Goal: Task Accomplishment & Management: Complete application form

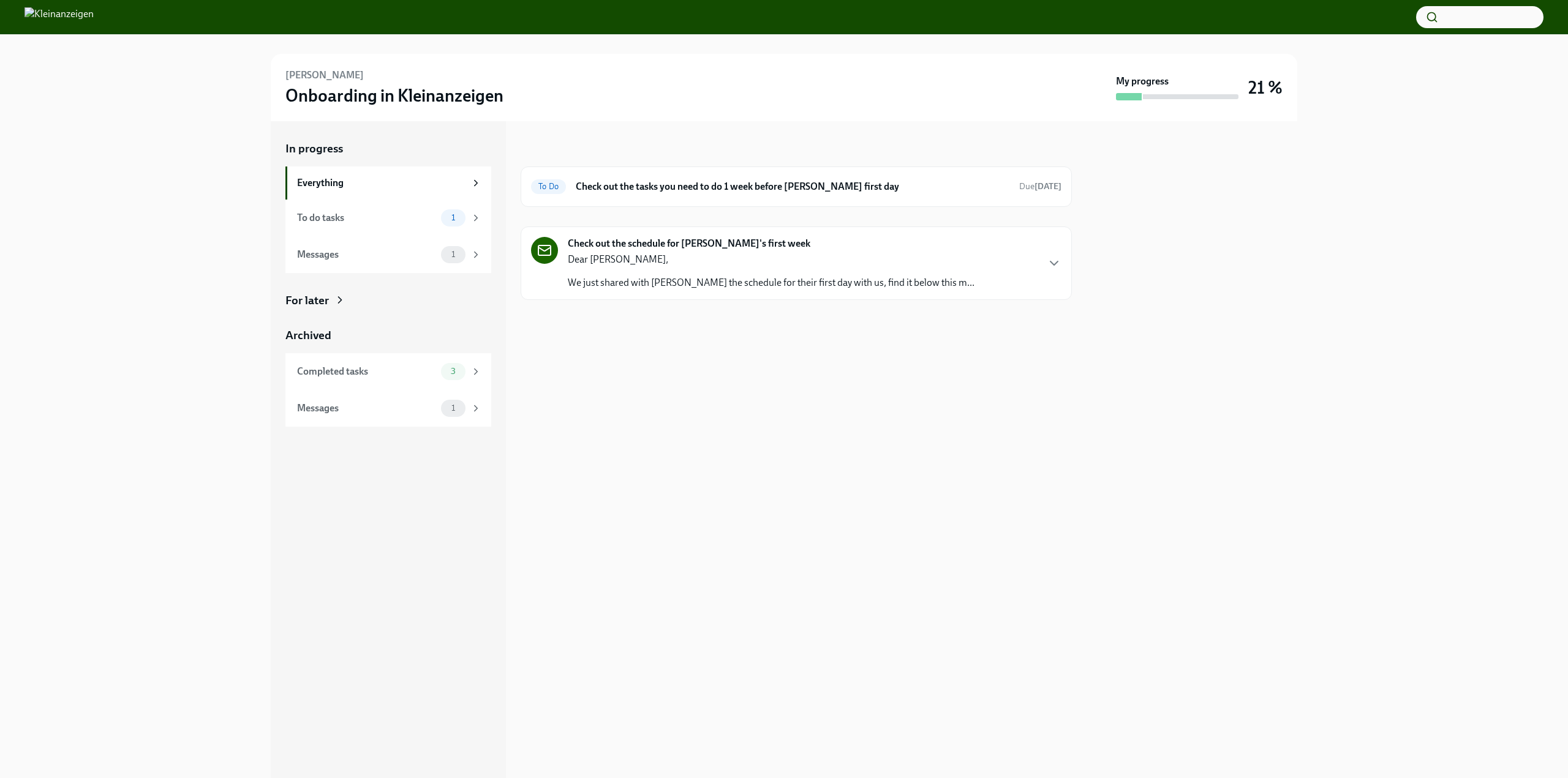
click at [841, 272] on div "Dear [PERSON_NAME], We just shared with [PERSON_NAME] the schedule for their fi…" at bounding box center [771, 272] width 406 height 37
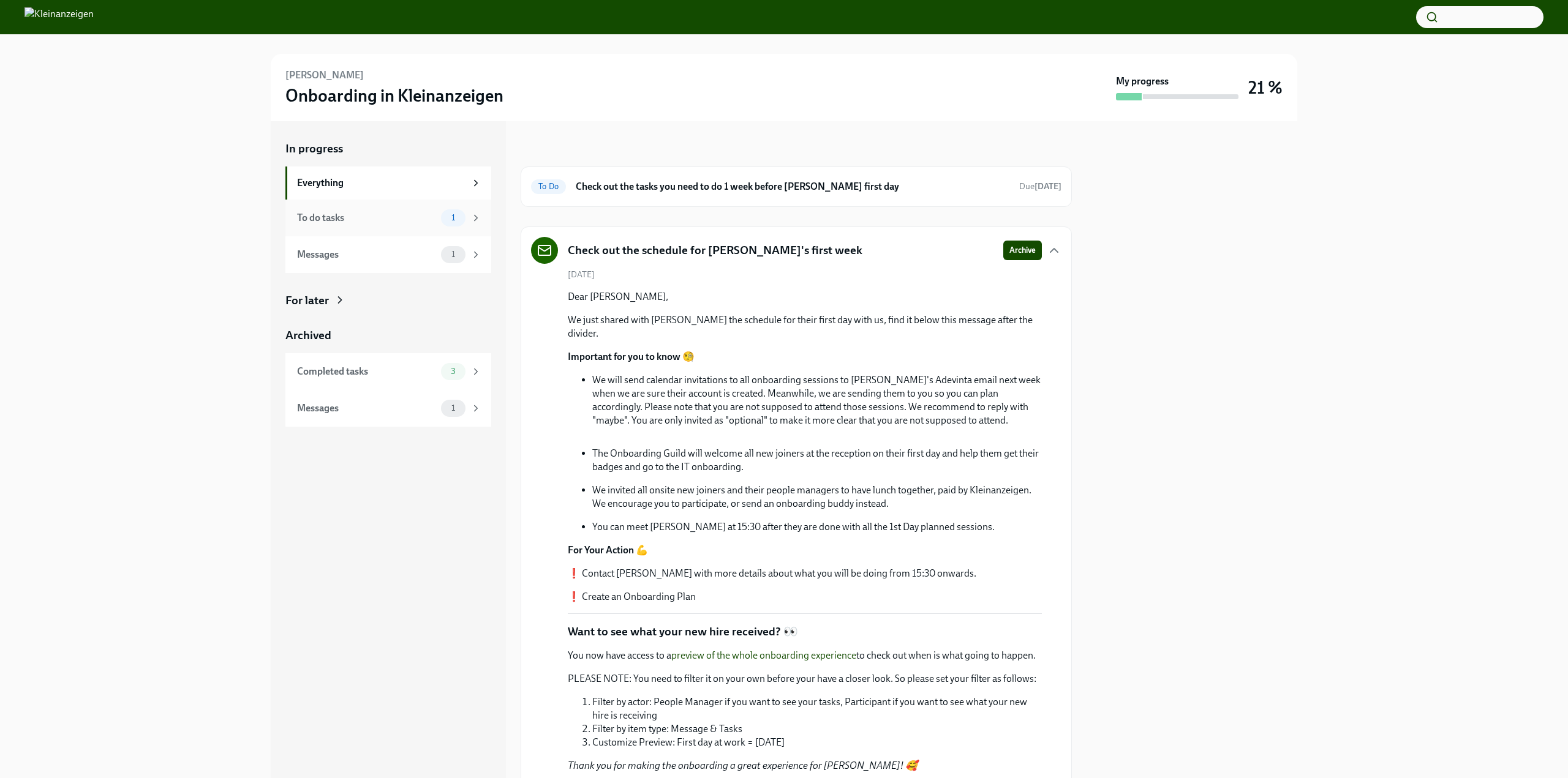
click at [386, 217] on div "To do tasks" at bounding box center [366, 218] width 139 height 14
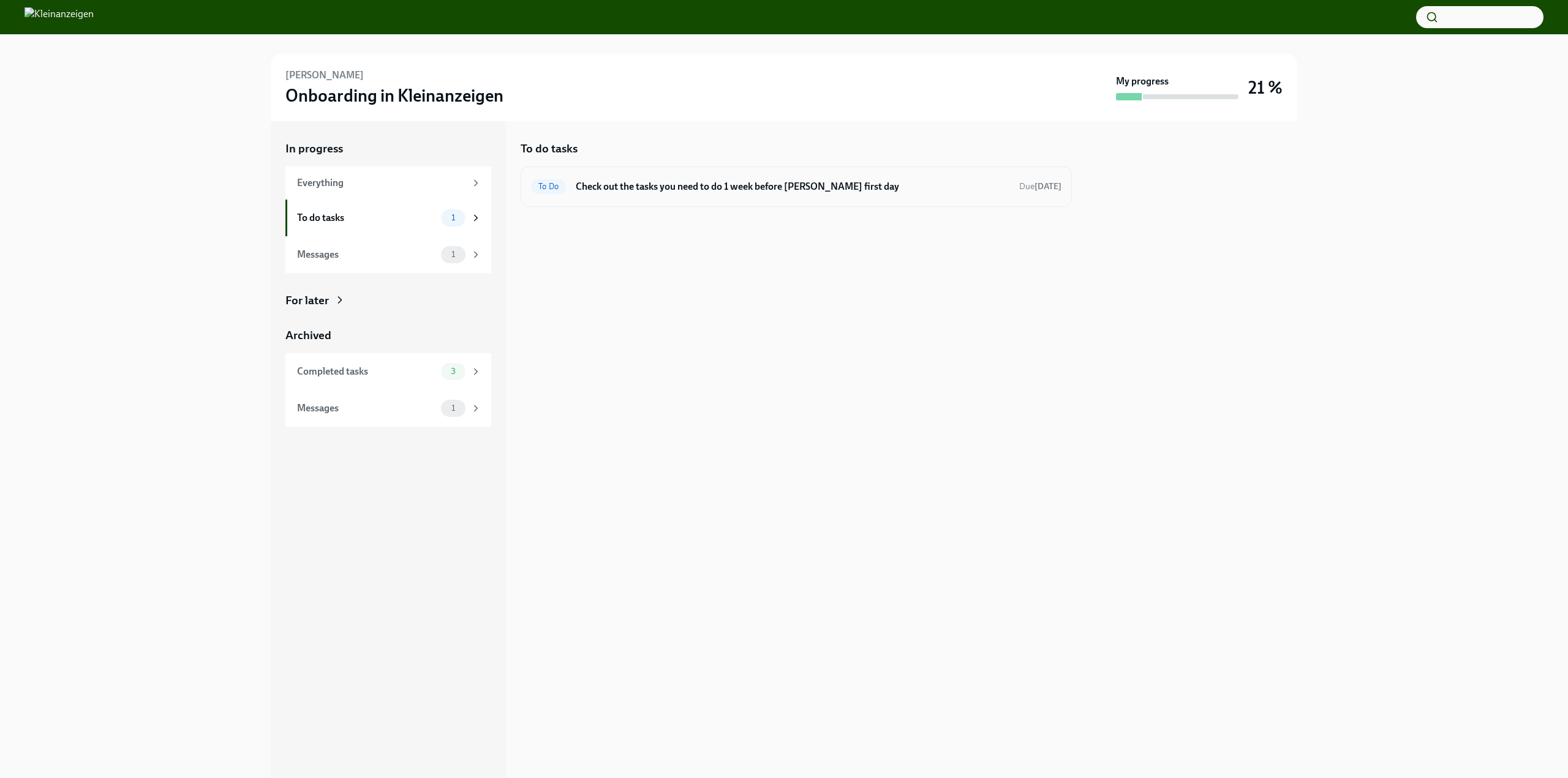
click at [742, 188] on h6 "Check out the tasks you need to do 1 week before [PERSON_NAME] first day" at bounding box center [791, 186] width 433 height 14
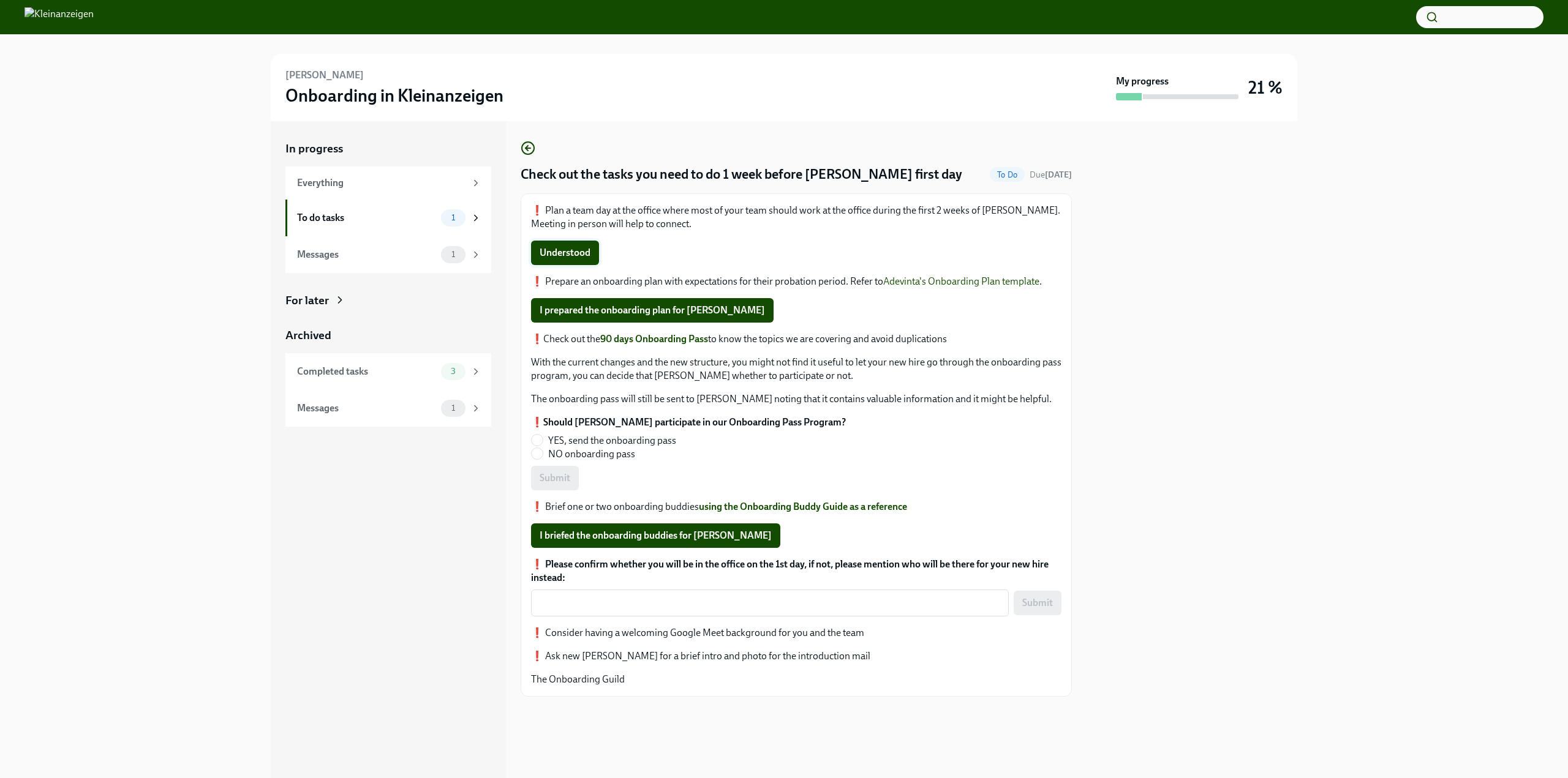
click at [554, 249] on span "Understood" at bounding box center [564, 252] width 51 height 12
click at [630, 306] on span "I prepared the onboarding plan for [PERSON_NAME]" at bounding box center [651, 310] width 225 height 12
click at [537, 441] on input "YES, send the onboarding pass" at bounding box center [537, 440] width 11 height 11
radio input "true"
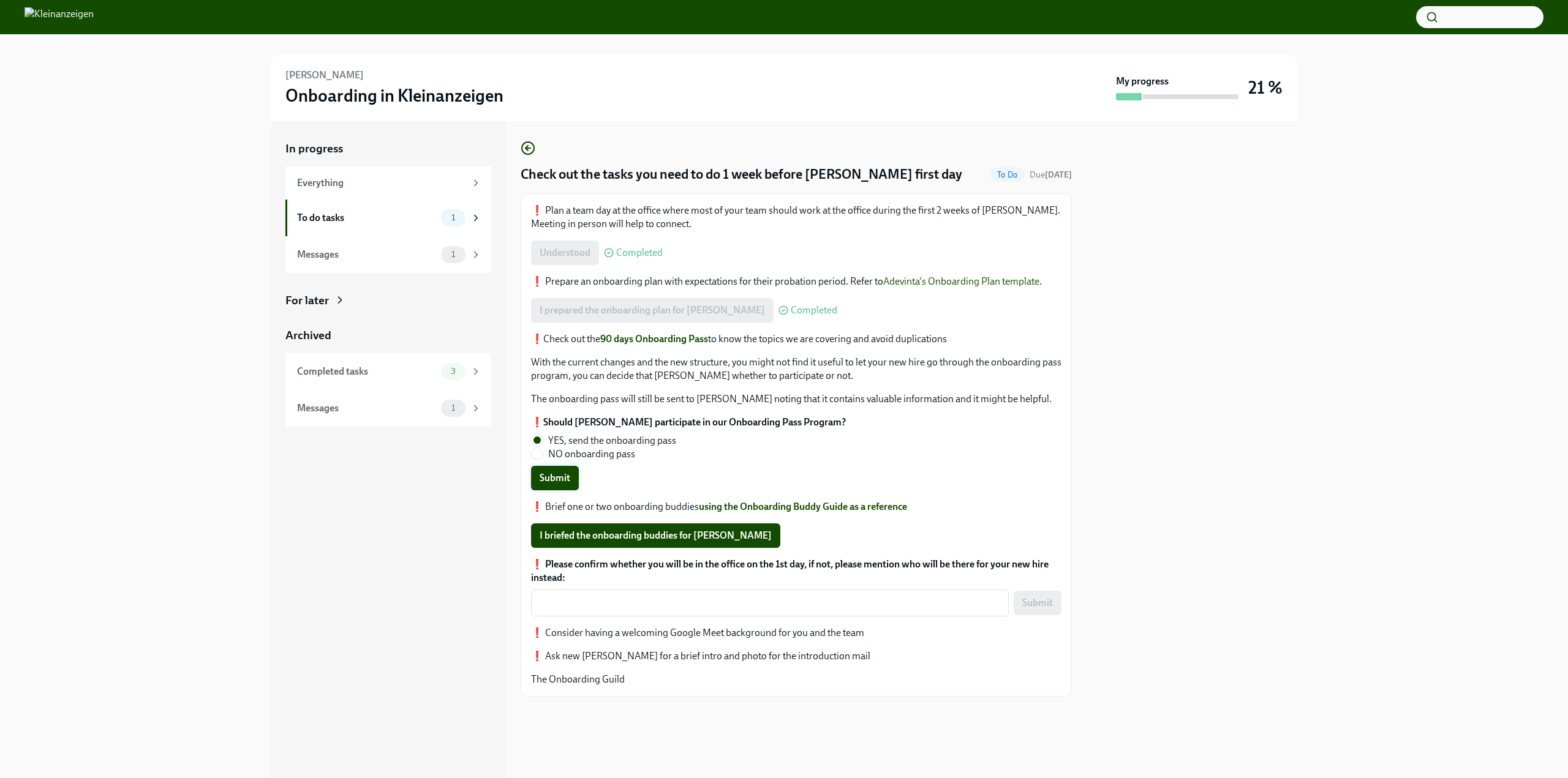
click at [556, 481] on span "Submit" at bounding box center [554, 478] width 31 height 12
click at [630, 538] on span "I briefed the onboarding buddies for [PERSON_NAME]" at bounding box center [655, 535] width 232 height 12
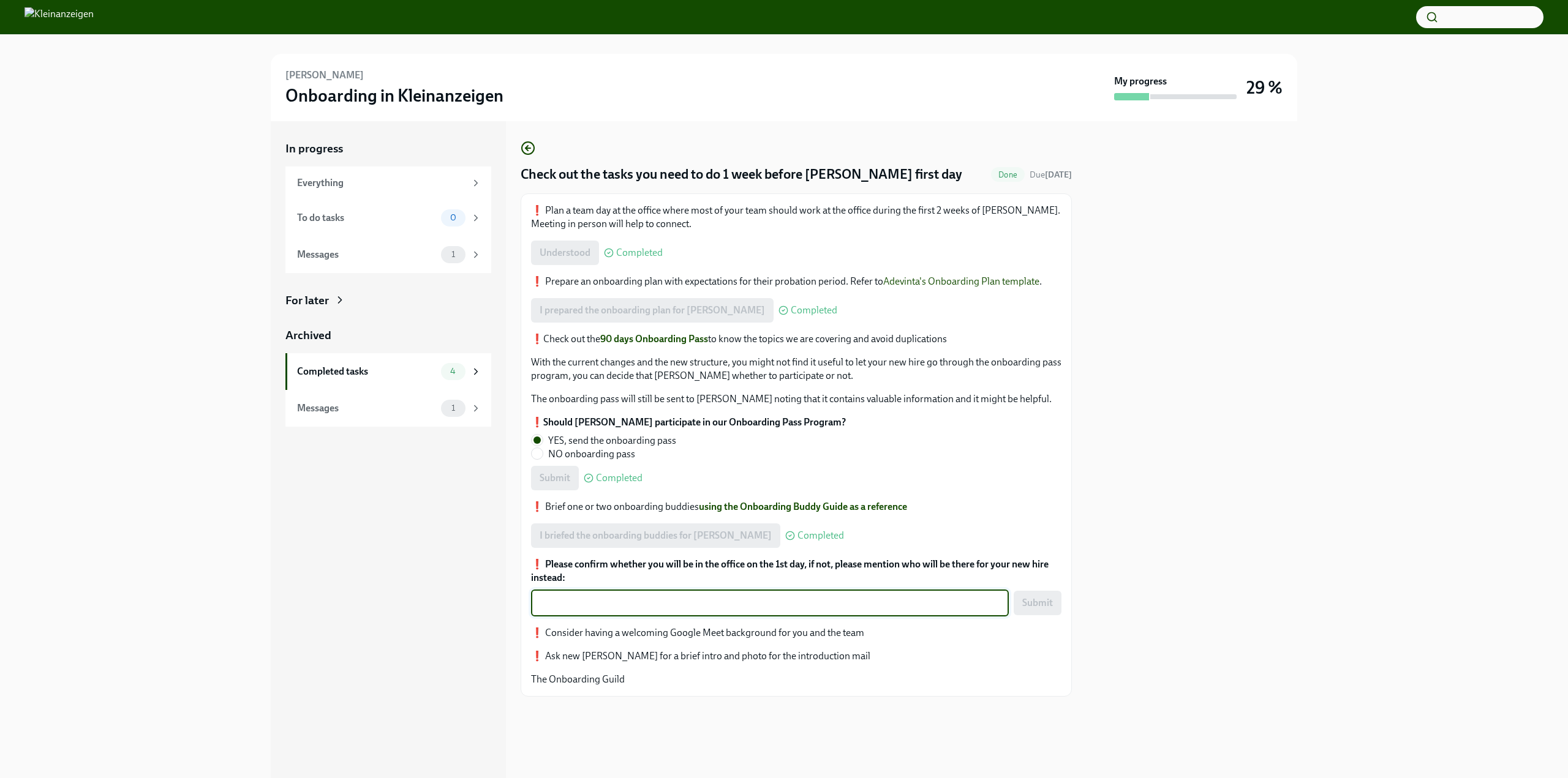
click at [629, 602] on textarea "❗️ Please confirm whether you will be in the office on the 1st day, if not, ple…" at bounding box center [769, 603] width 463 height 15
type textarea "Yes"
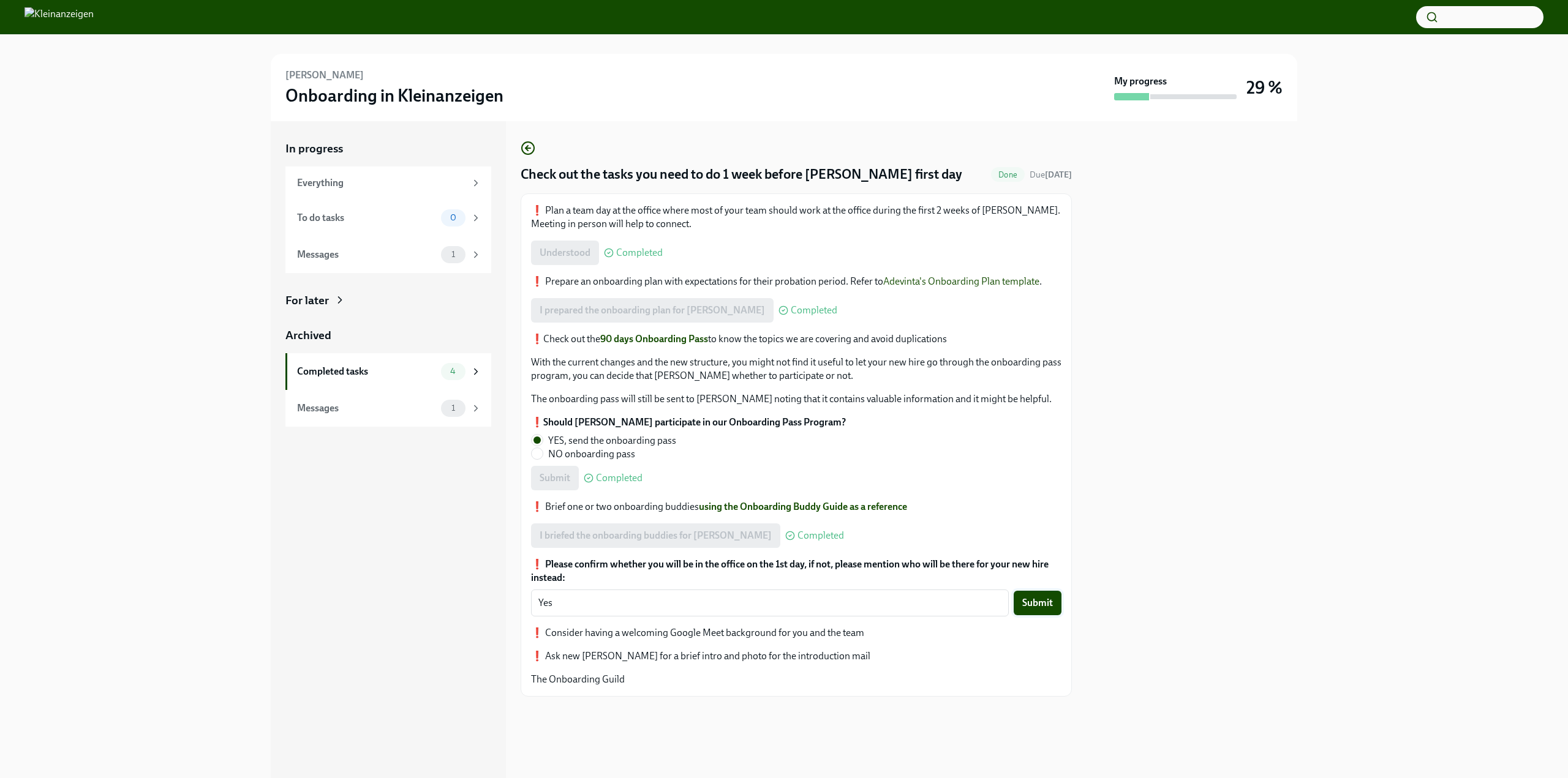
click at [1026, 609] on span "Submit" at bounding box center [1037, 603] width 31 height 12
click at [1260, 447] on div at bounding box center [1191, 450] width 211 height 657
click at [1413, 190] on div "In progress Everything To do tasks 0 Messages 1 For later Archived Completed ta…" at bounding box center [783, 450] width 1528 height 657
